Goal: Download file/media

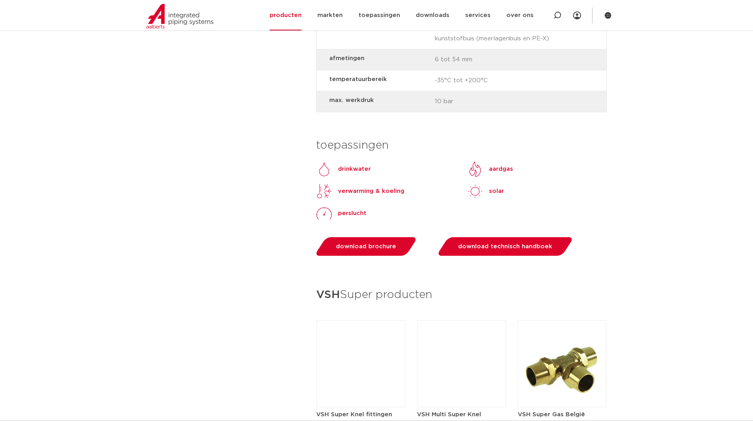
scroll to position [869, 0]
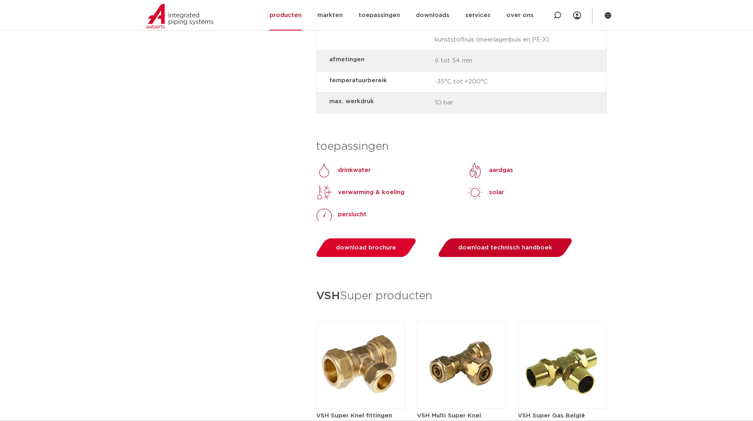
click at [508, 250] on span "download technisch handboek" at bounding box center [505, 248] width 94 height 6
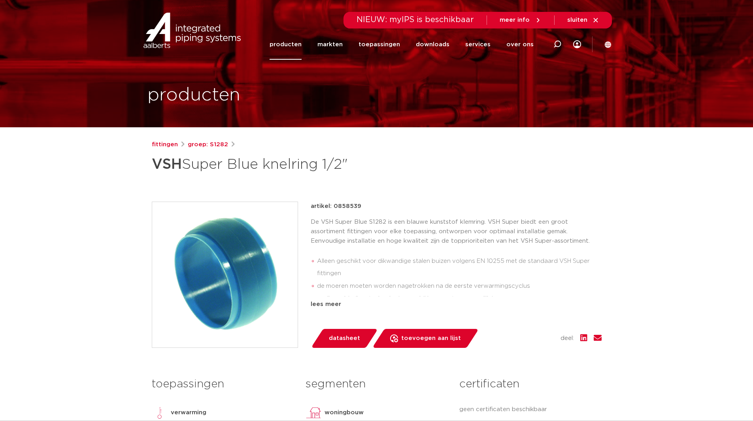
click at [358, 331] on link "datasheet" at bounding box center [344, 338] width 67 height 19
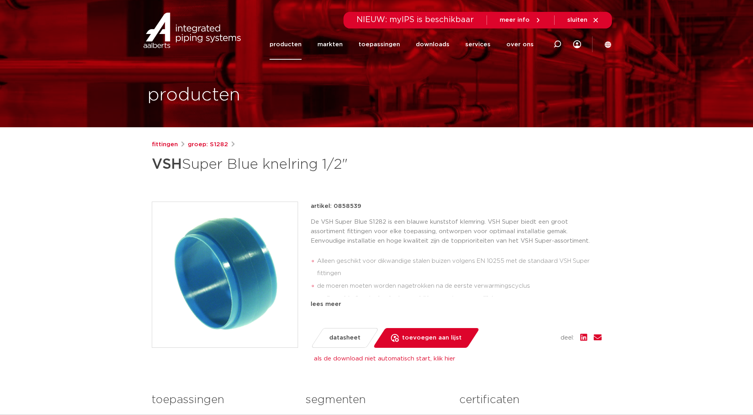
click at [349, 337] on span "datasheet" at bounding box center [344, 338] width 31 height 13
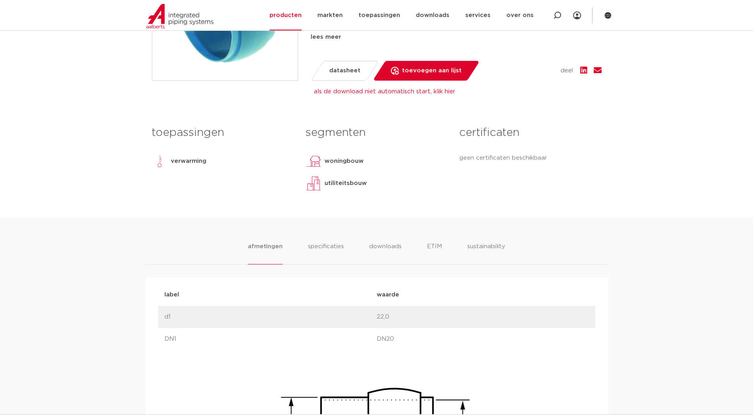
scroll to position [277, 0]
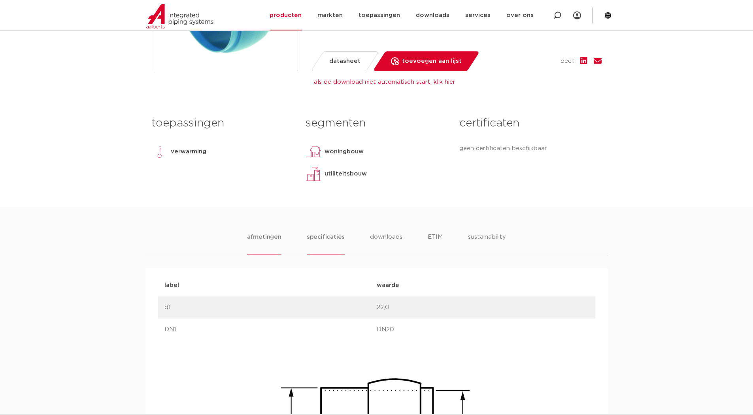
click at [328, 239] on li "specificaties" at bounding box center [326, 244] width 38 height 23
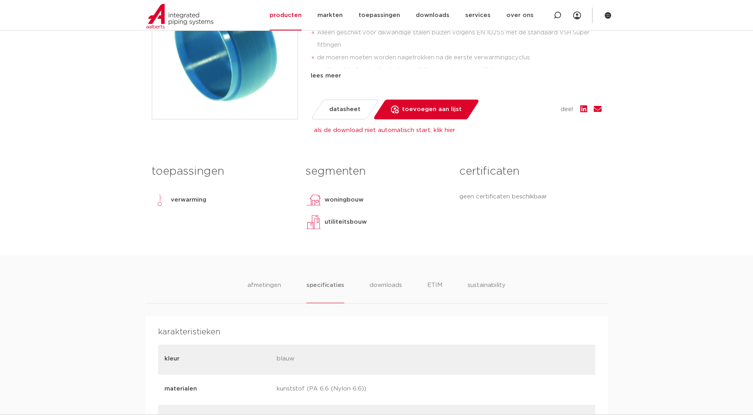
scroll to position [237, 0]
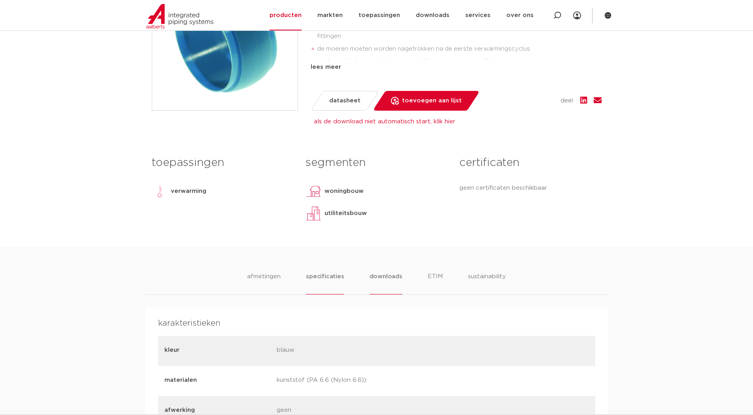
click at [385, 277] on li "downloads" at bounding box center [386, 283] width 33 height 23
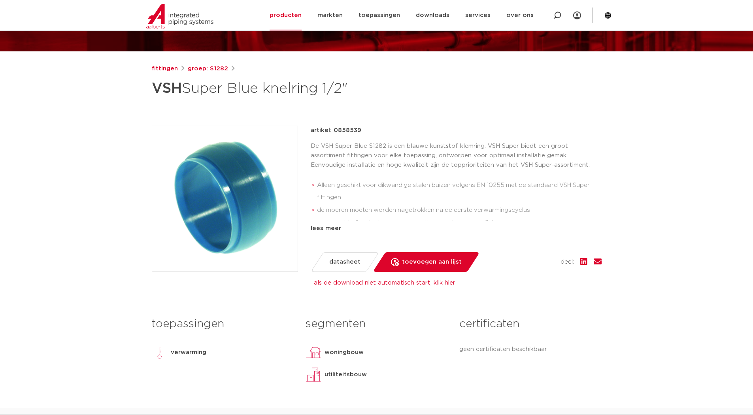
scroll to position [75, 0]
